Goal: Transaction & Acquisition: Subscribe to service/newsletter

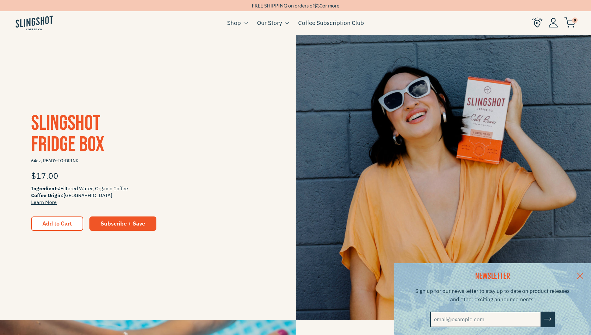
scroll to position [125, 0]
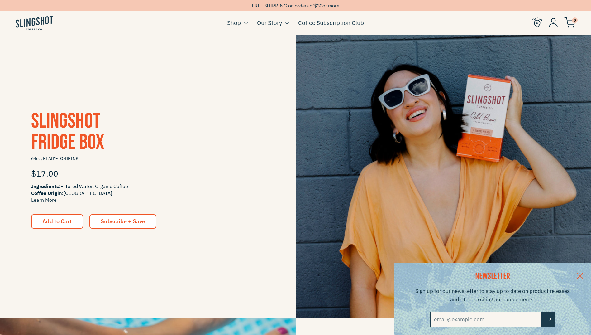
click at [104, 222] on span "Subscribe + Save" at bounding box center [123, 220] width 45 height 7
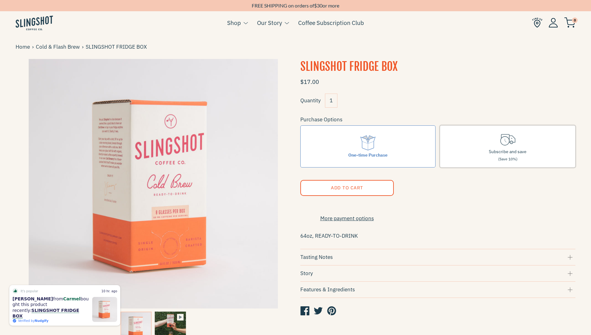
click at [503, 159] on span "(Save 10%)" at bounding box center [507, 158] width 19 height 5
click at [0, 0] on input "Subscribe and save (Save 10%)" at bounding box center [0, 0] width 0 height 0
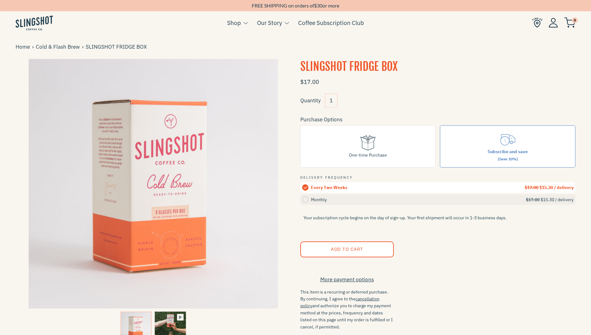
click at [306, 201] on circle at bounding box center [305, 199] width 6 height 6
click at [0, 0] on input "Monthly $17.00 $15.30 / delivery" at bounding box center [0, 0] width 0 height 0
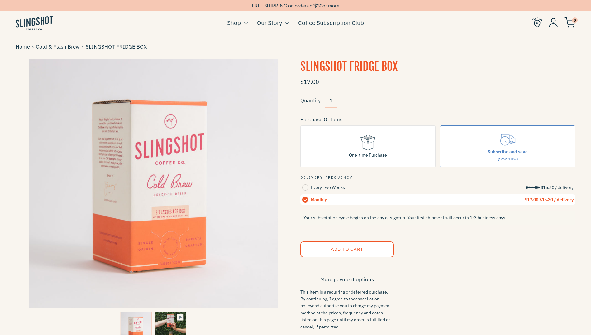
click at [374, 247] on button "Add to Cart" at bounding box center [346, 249] width 93 height 16
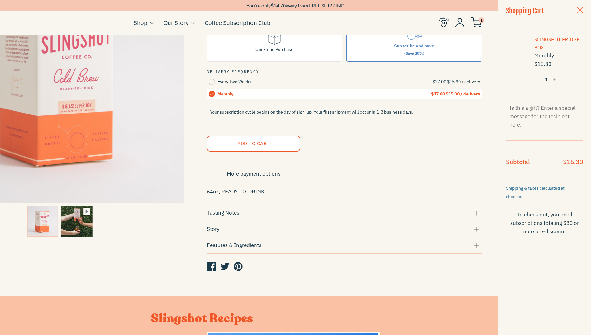
scroll to position [106, 0]
click at [276, 260] on form "$17.00 Quantity 1 Purchase Options One-time Purchase Subscribe and save (Save 1…" at bounding box center [344, 121] width 275 height 305
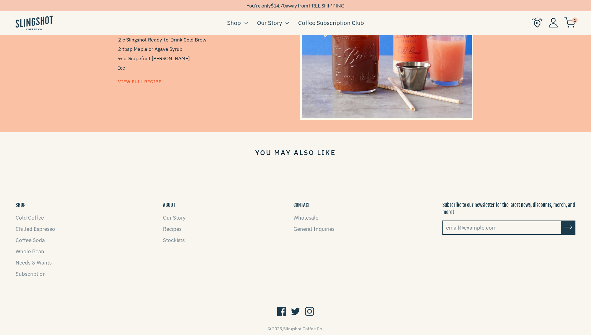
scroll to position [482, 0]
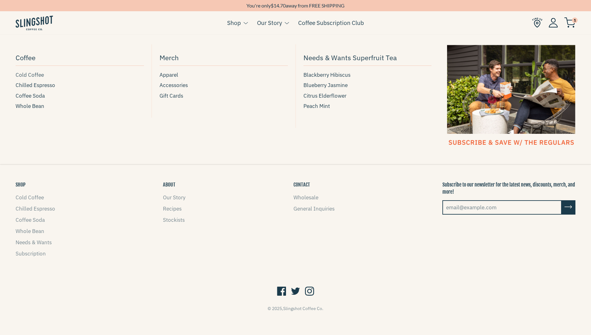
click at [22, 75] on span "Cold Coffee" at bounding box center [30, 75] width 28 height 8
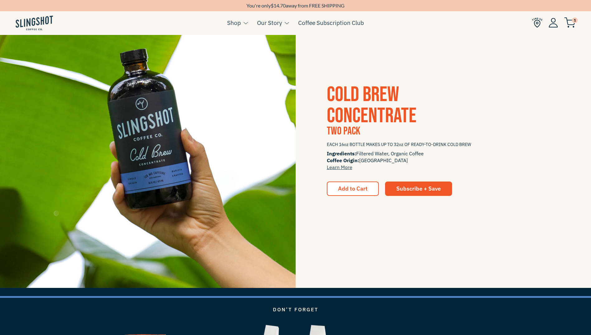
scroll to position [1040, 0]
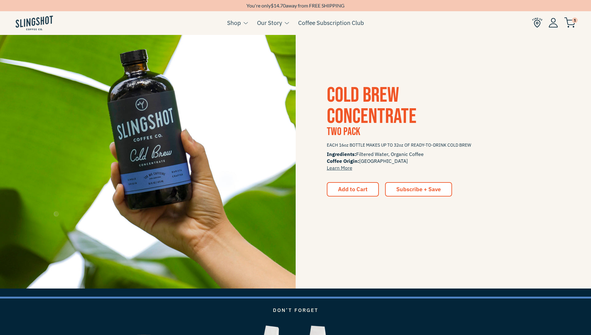
click at [425, 191] on span "Subscribe + Save" at bounding box center [418, 188] width 45 height 7
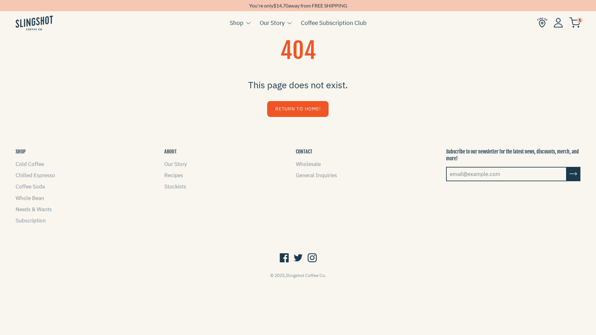
click at [291, 107] on link "Return to Home!" at bounding box center [297, 109] width 61 height 16
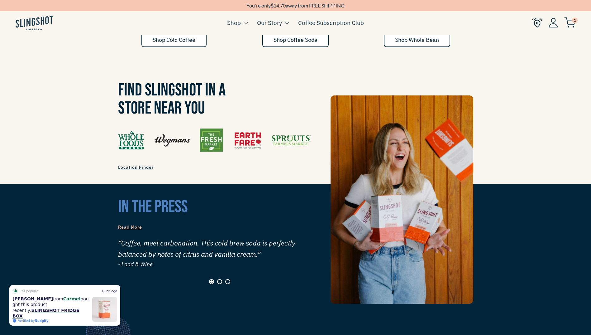
scroll to position [529, 0]
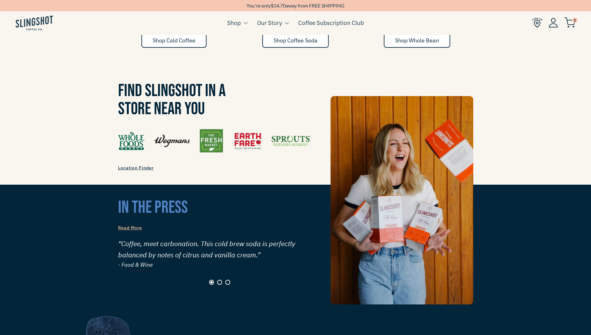
click at [136, 165] on span "Location Finder" at bounding box center [136, 168] width 36 height 6
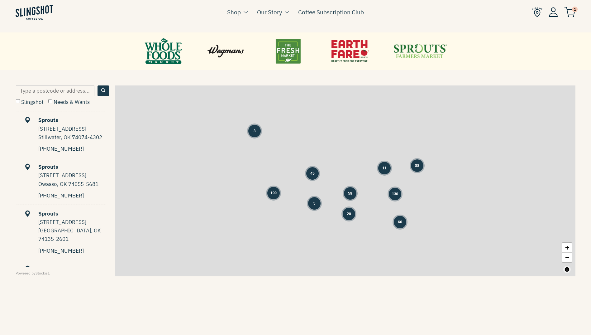
scroll to position [264, 0]
click at [63, 90] on input "Type a postcode or address..." at bounding box center [55, 90] width 78 height 11
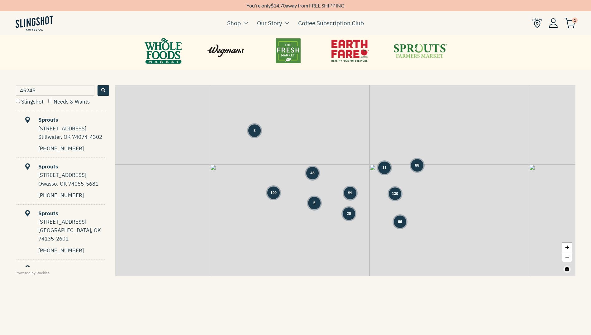
type input "45245"
click at [104, 92] on span "Search" at bounding box center [103, 90] width 4 height 4
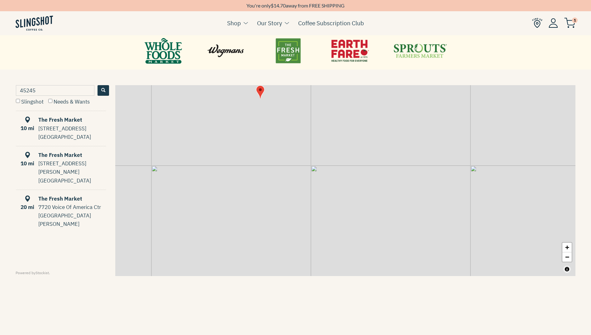
click at [333, 19] on link "Coffee Subscription Club" at bounding box center [331, 22] width 66 height 9
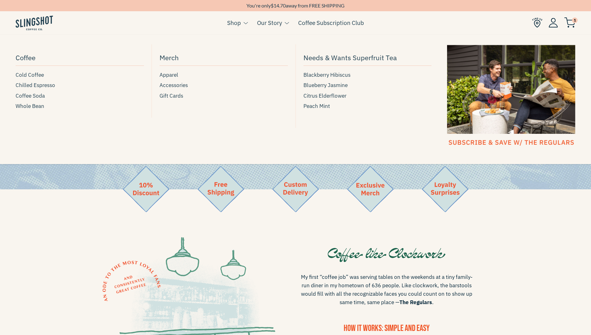
click at [240, 23] on link "Shop" at bounding box center [234, 22] width 14 height 9
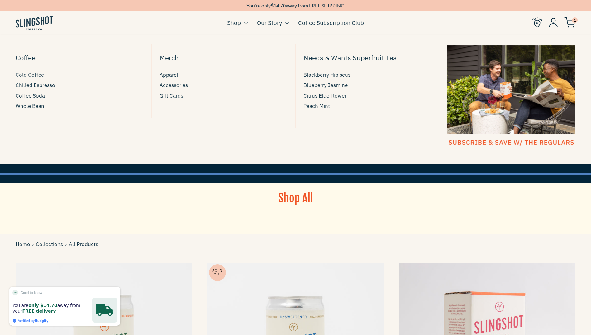
click at [30, 75] on span "Cold Coffee" at bounding box center [30, 75] width 28 height 8
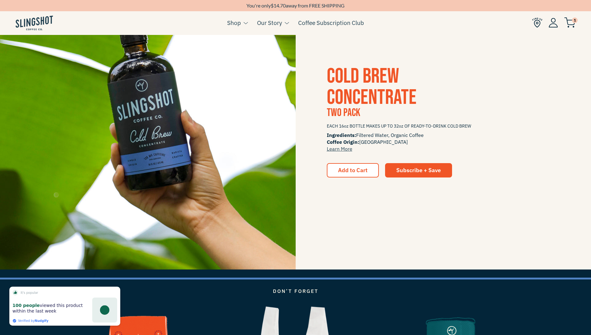
scroll to position [1061, 0]
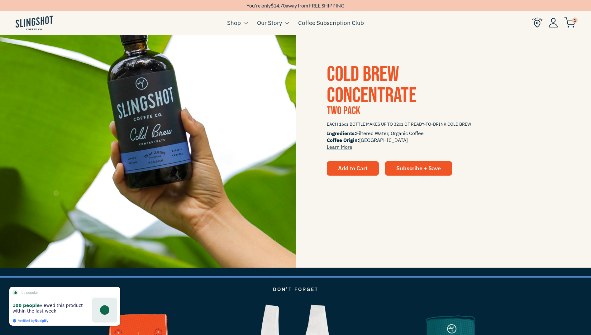
click at [356, 169] on span "Add to Cart" at bounding box center [353, 167] width 30 height 7
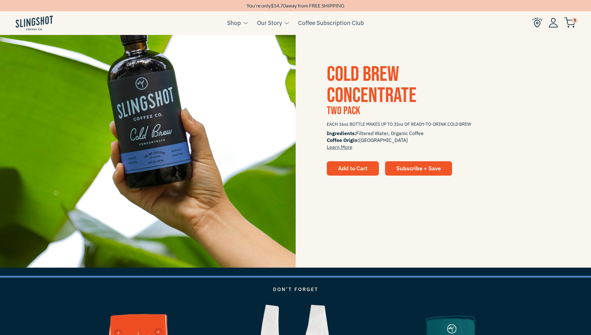
click at [358, 169] on span "Add to Cart" at bounding box center [353, 167] width 30 height 7
click at [357, 89] on span "COLD BREW CONCENTRATE" at bounding box center [372, 85] width 90 height 46
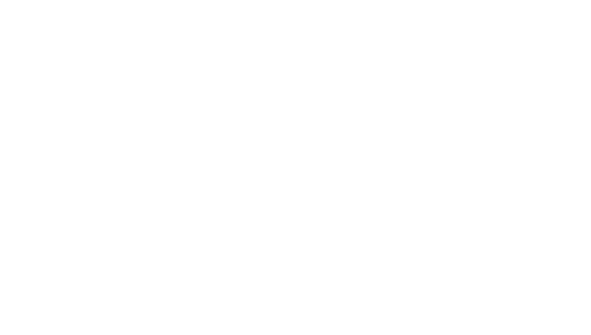
scroll to position [1061, 0]
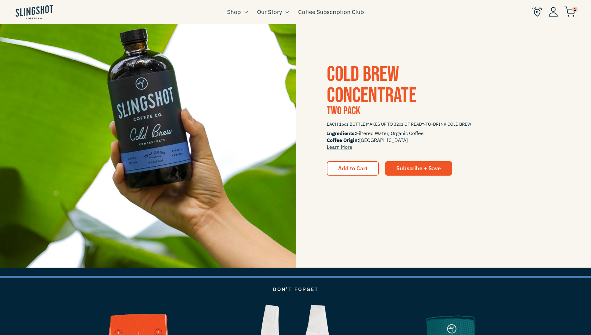
click at [161, 126] on img at bounding box center [148, 120] width 296 height 296
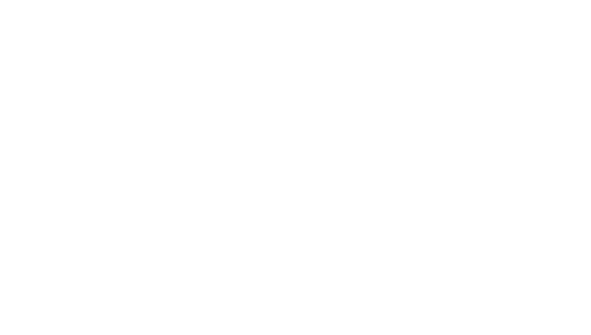
scroll to position [1061, 0]
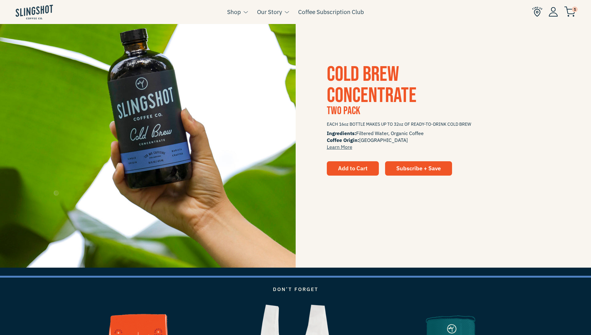
click at [354, 164] on span "Add to Cart" at bounding box center [353, 167] width 30 height 7
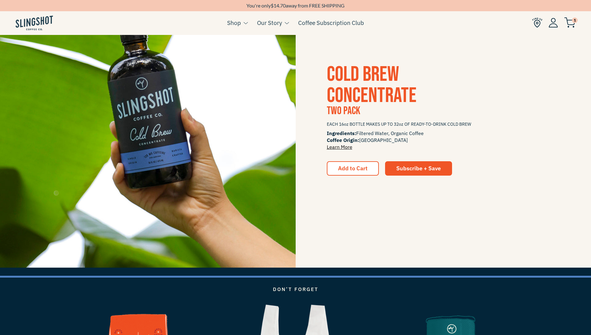
click at [340, 148] on link "Learn More" at bounding box center [340, 147] width 26 height 6
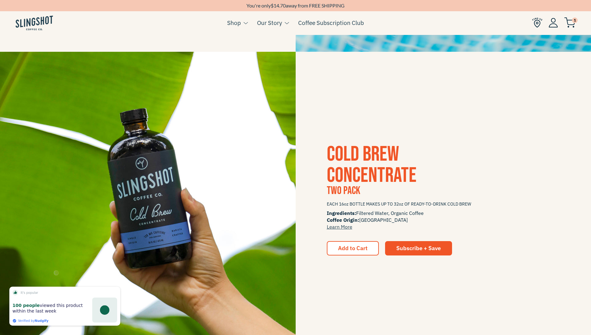
scroll to position [982, 0]
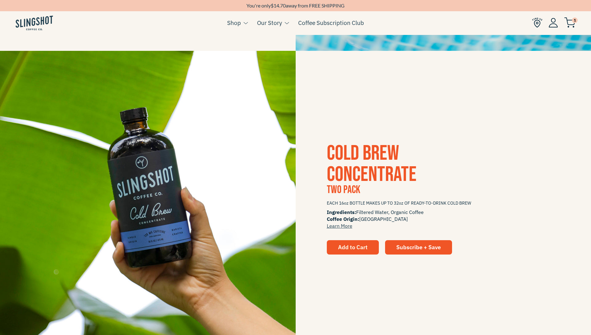
click at [364, 250] on span "Add to Cart" at bounding box center [353, 246] width 30 height 7
